Goal: Task Accomplishment & Management: Manage account settings

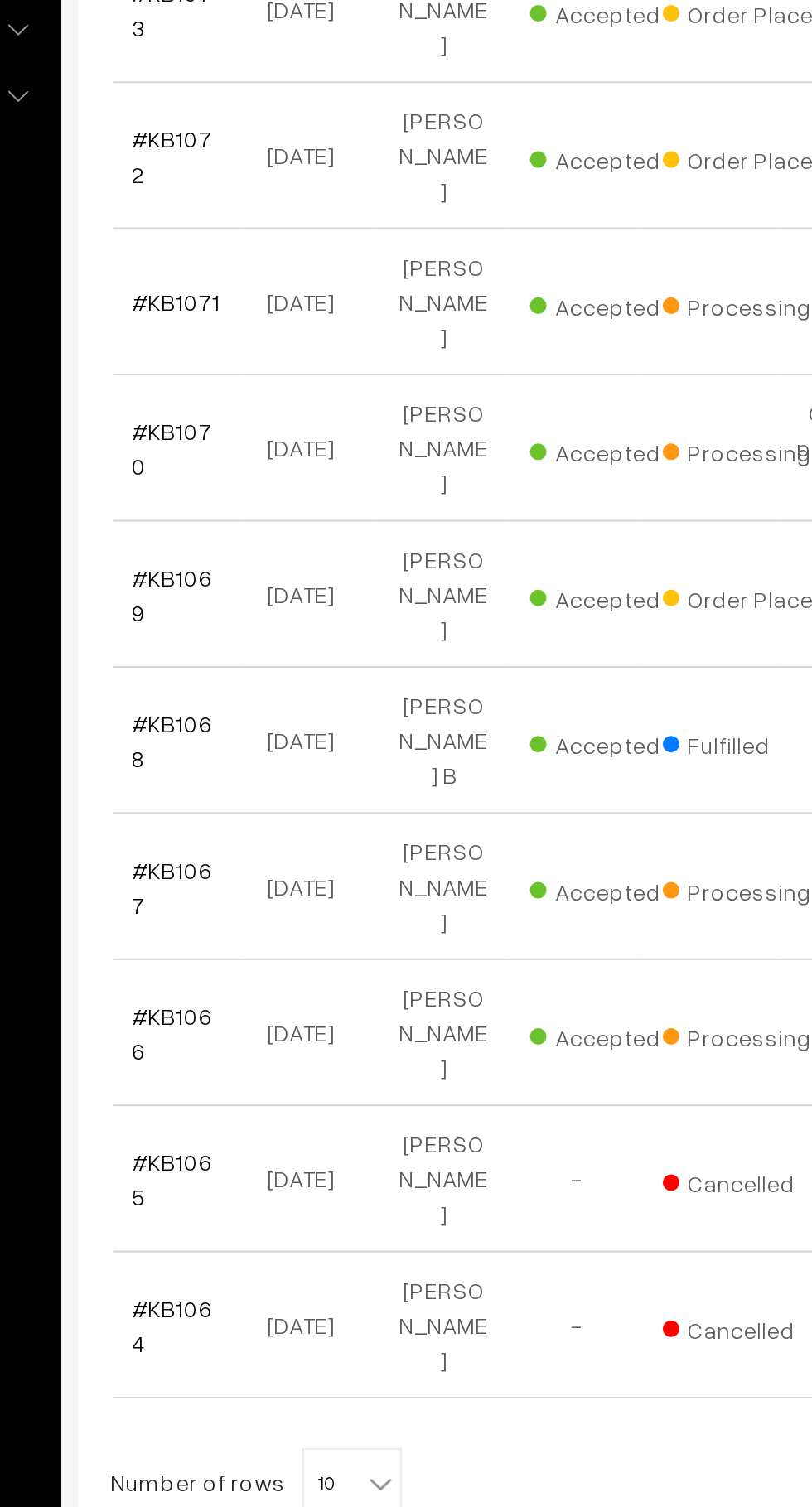
click at [378, 1167] on span "10" at bounding box center [368, 1183] width 48 height 33
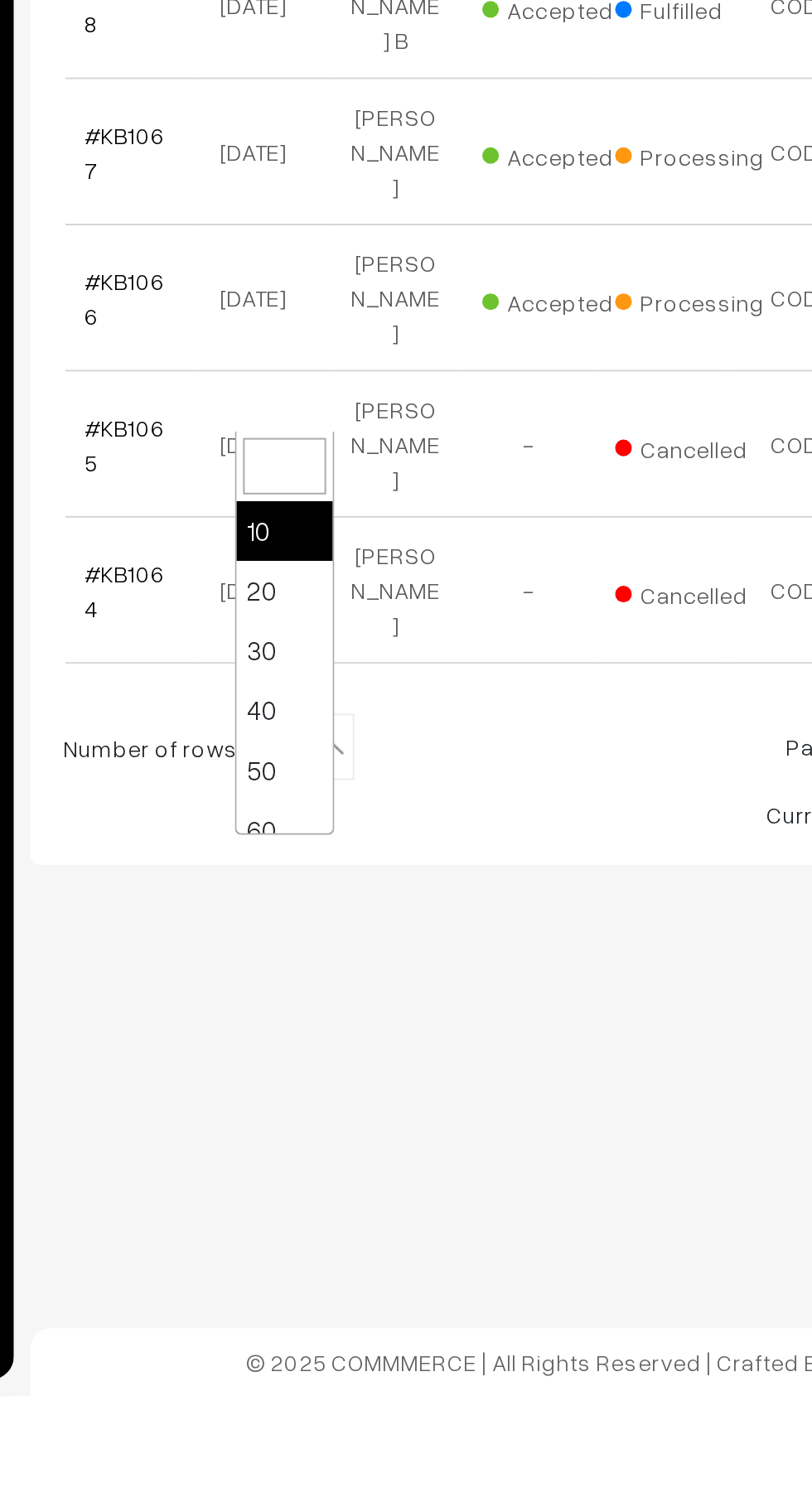
select select "50"
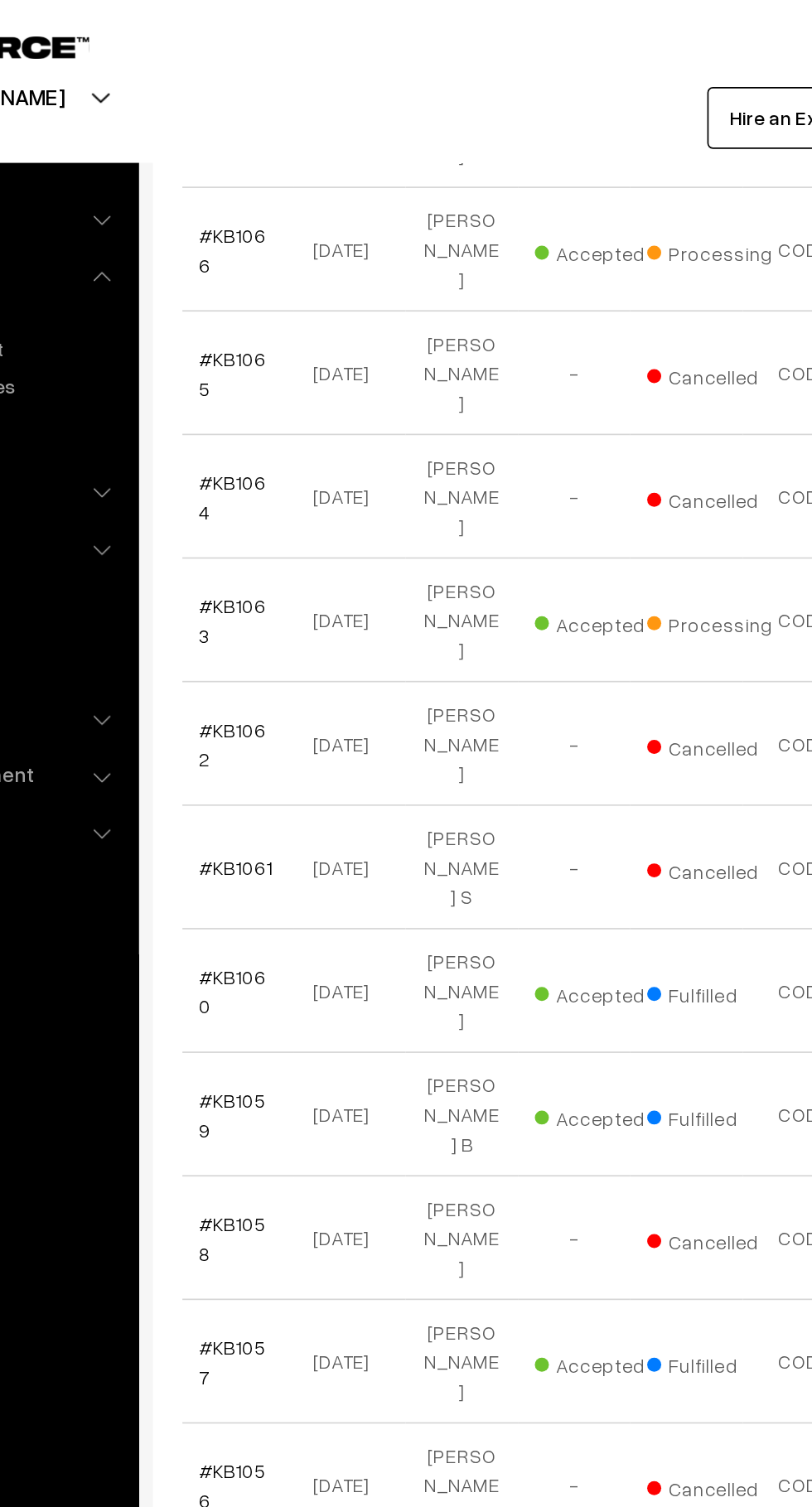
scroll to position [808, 0]
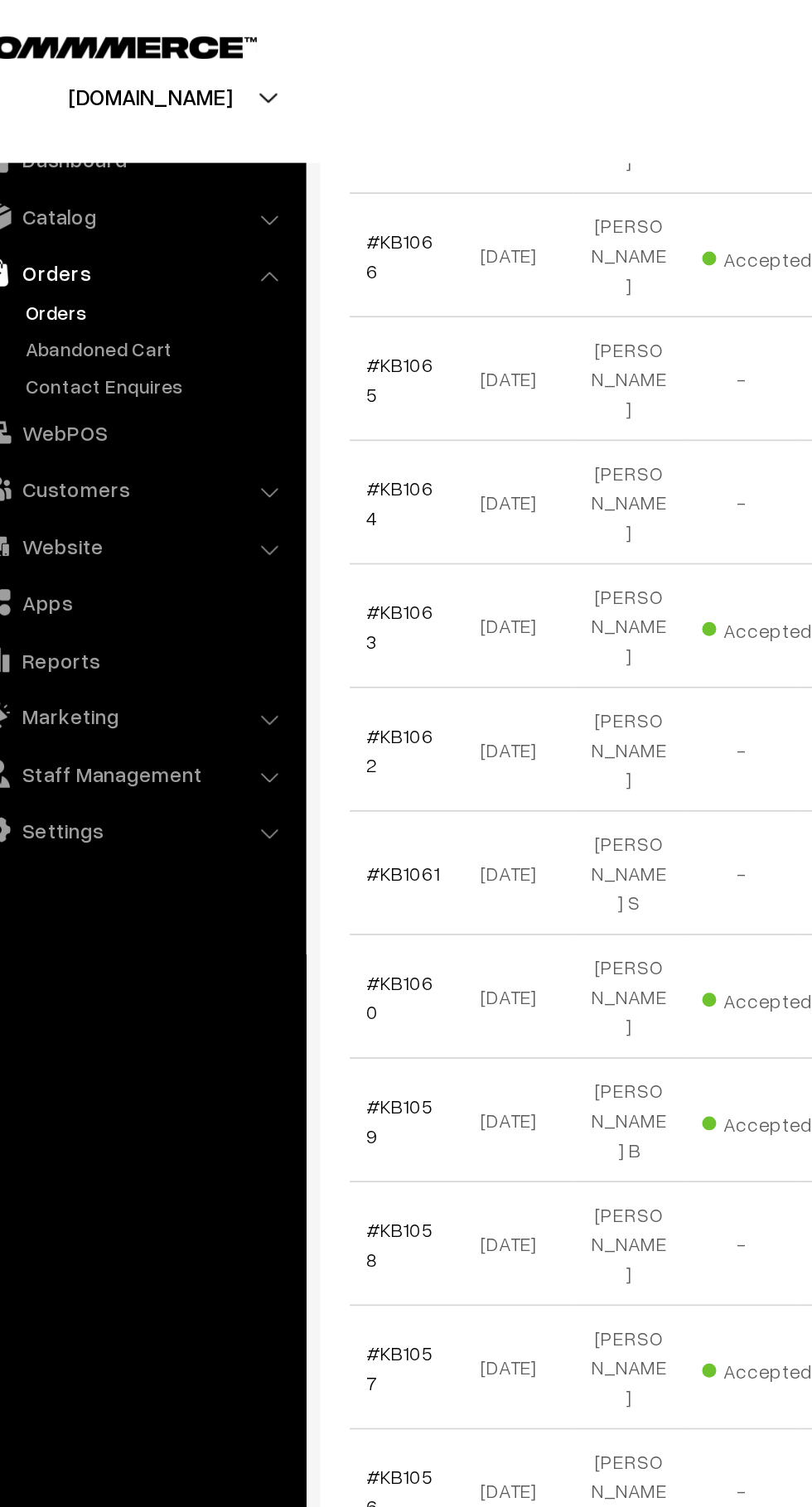
click at [286, 508] on link "#KB1061" at bounding box center [281, 515] width 44 height 14
